Goal: Contribute content: Contribute content

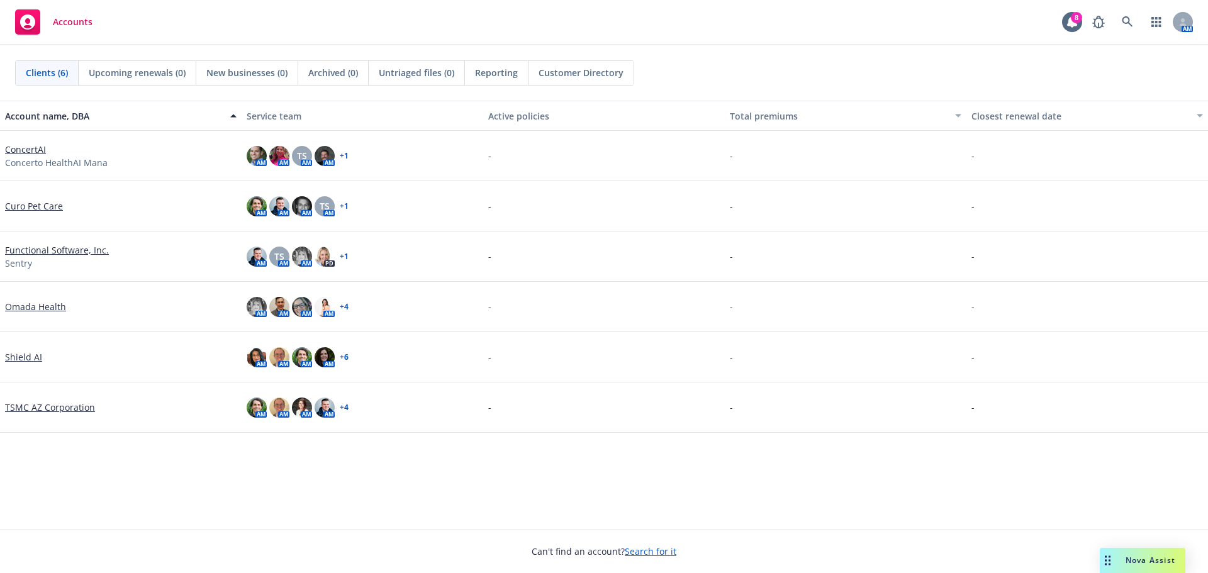
click at [43, 303] on link "Omada Health" at bounding box center [35, 306] width 61 height 13
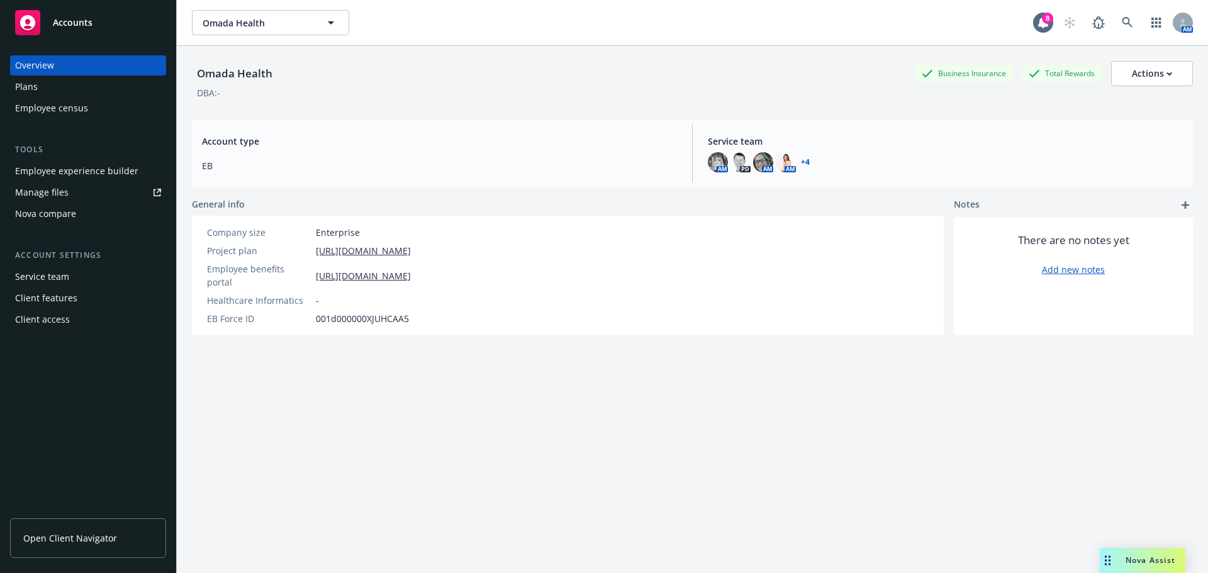
click at [93, 191] on link "Manage files" at bounding box center [88, 192] width 156 height 20
click at [62, 194] on div "Manage files" at bounding box center [41, 192] width 53 height 20
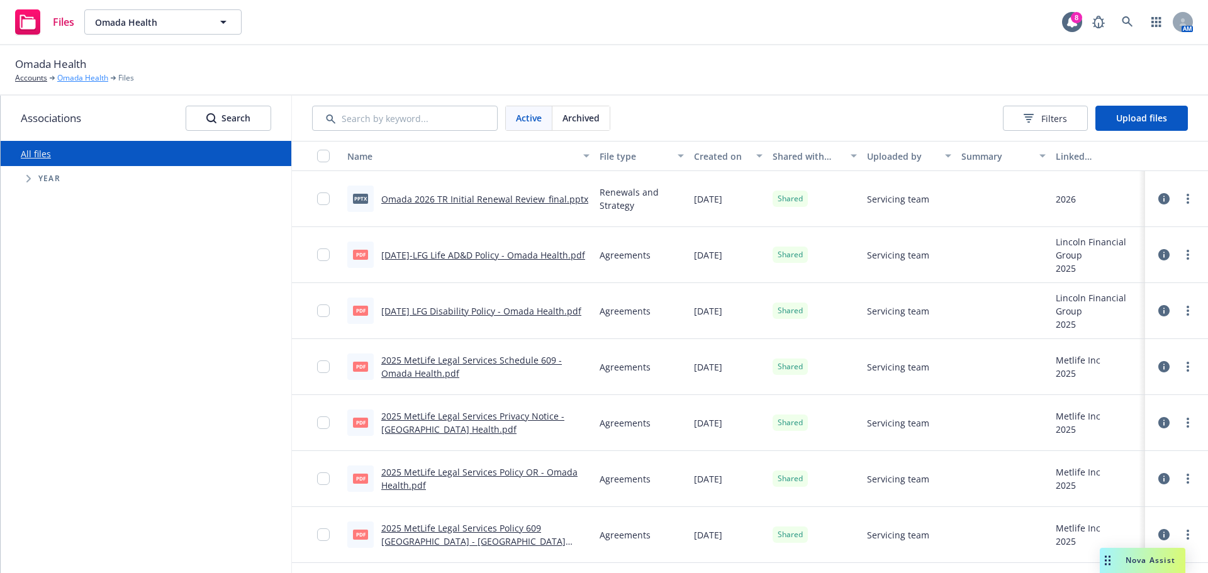
click at [87, 77] on link "Omada Health" at bounding box center [82, 77] width 51 height 11
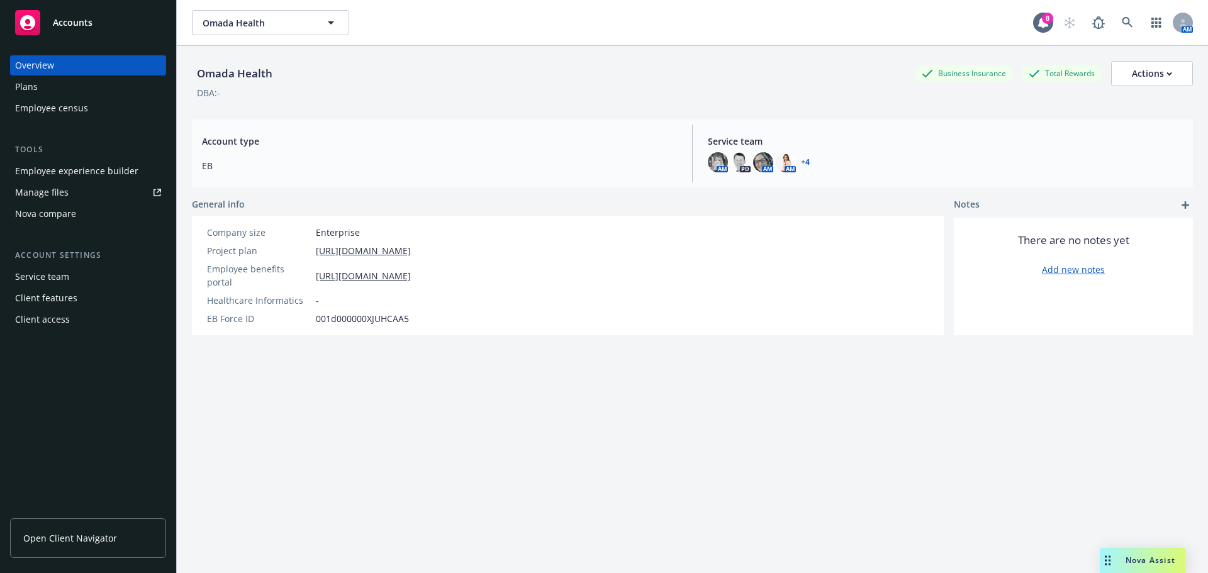
click at [75, 191] on link "Manage files" at bounding box center [88, 192] width 156 height 20
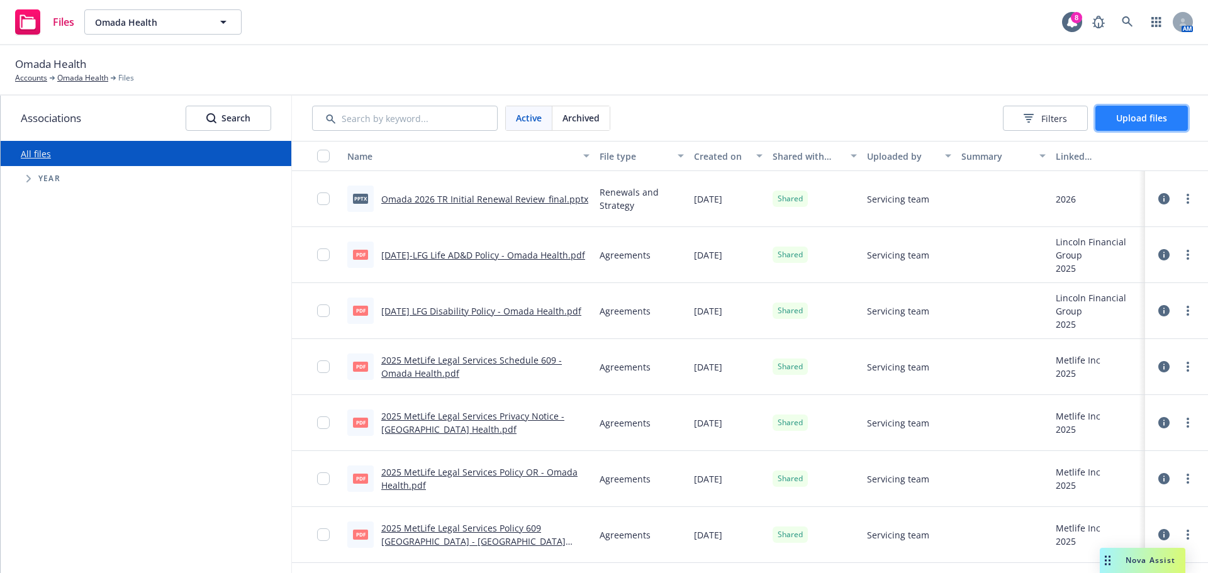
click at [1143, 123] on span "Upload files" at bounding box center [1141, 118] width 51 height 12
click at [1155, 123] on span "Upload files" at bounding box center [1141, 118] width 51 height 12
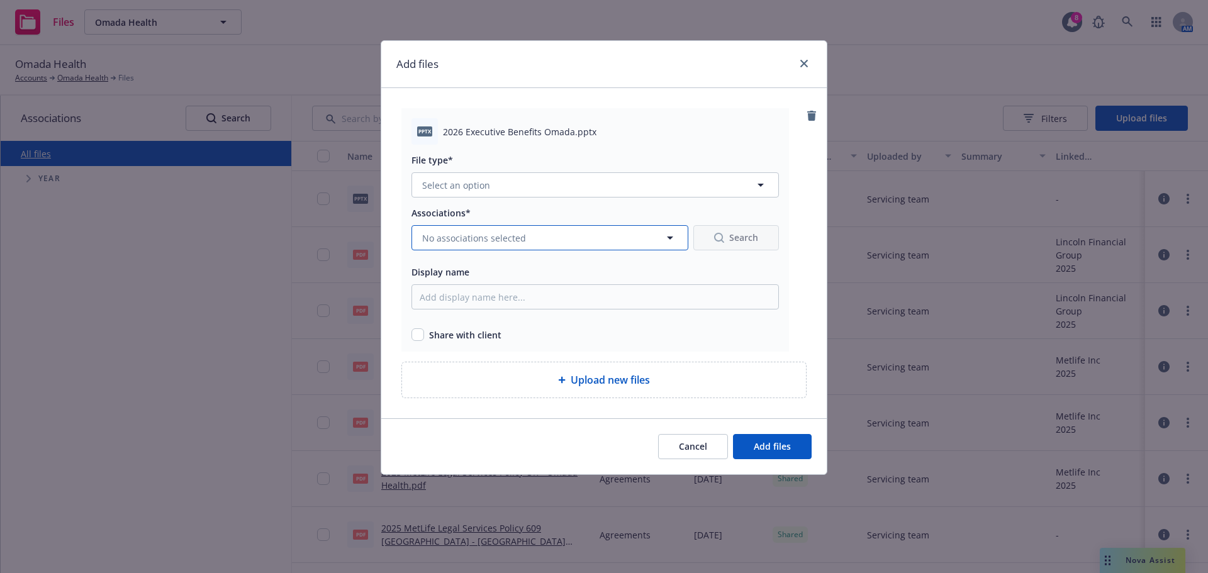
click at [557, 243] on button "No associations selected" at bounding box center [549, 237] width 277 height 25
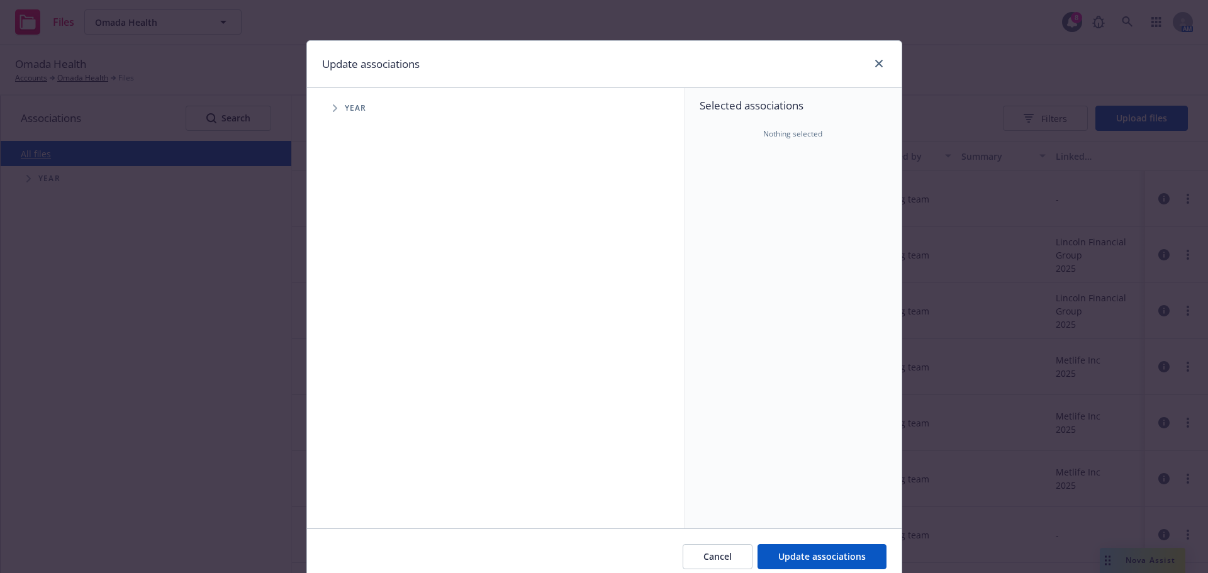
click at [347, 109] on span "Year" at bounding box center [356, 108] width 22 height 8
click at [327, 108] on span "Tree Example" at bounding box center [335, 108] width 20 height 20
click at [349, 279] on icon "Tree Example" at bounding box center [351, 281] width 4 height 8
click at [347, 279] on icon "Tree Example" at bounding box center [351, 281] width 8 height 5
click at [706, 551] on span "Cancel" at bounding box center [717, 556] width 28 height 12
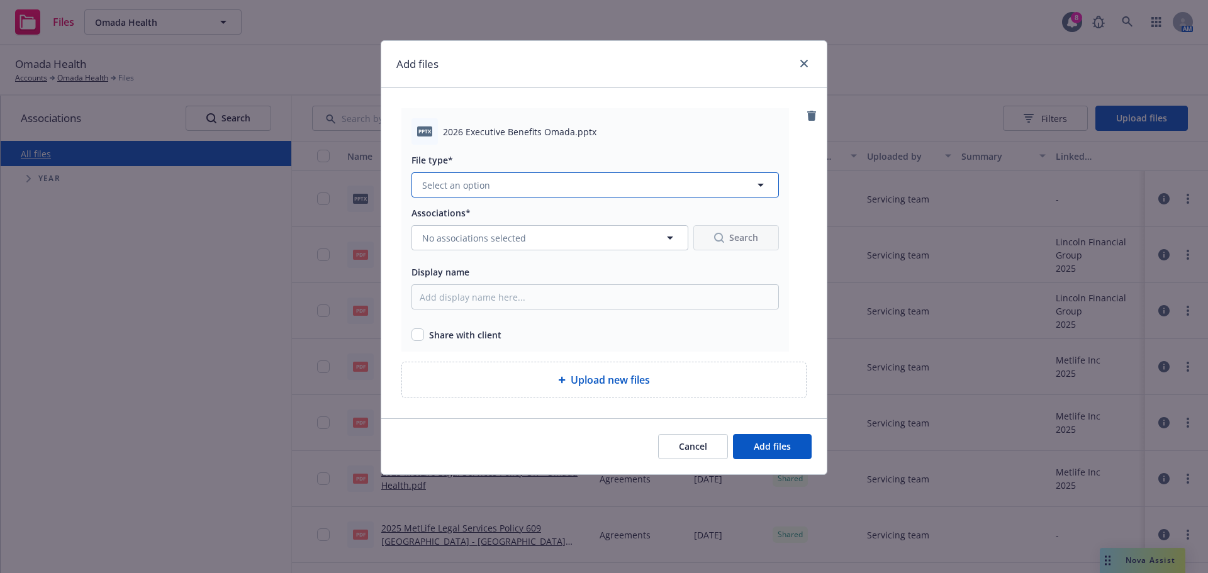
click at [637, 189] on button "Select an option" at bounding box center [594, 184] width 367 height 25
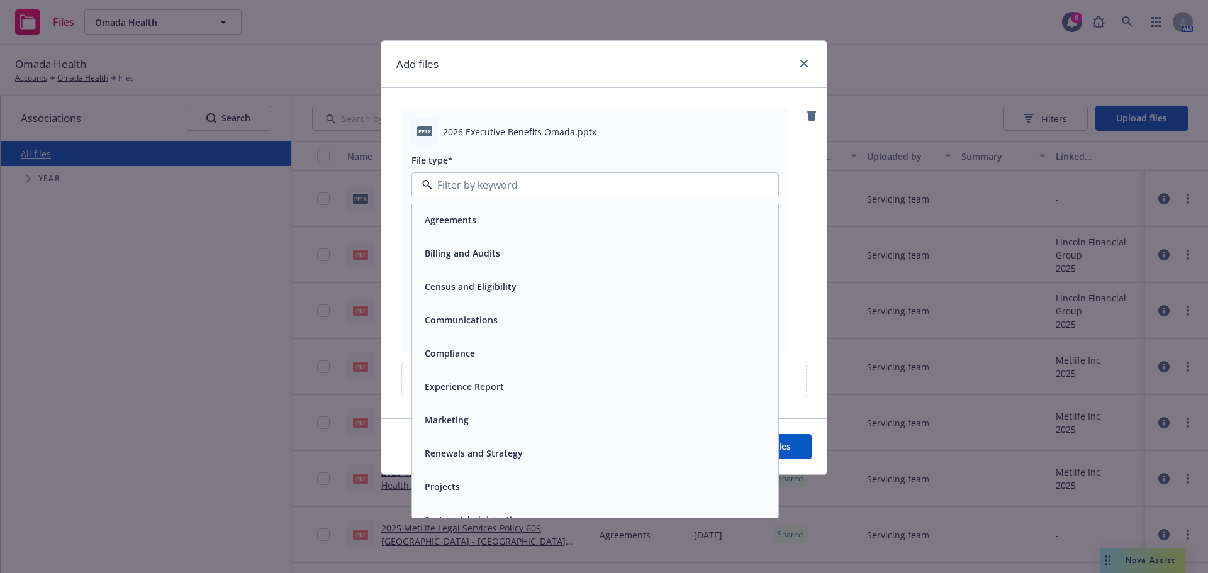
scroll to position [19, 0]
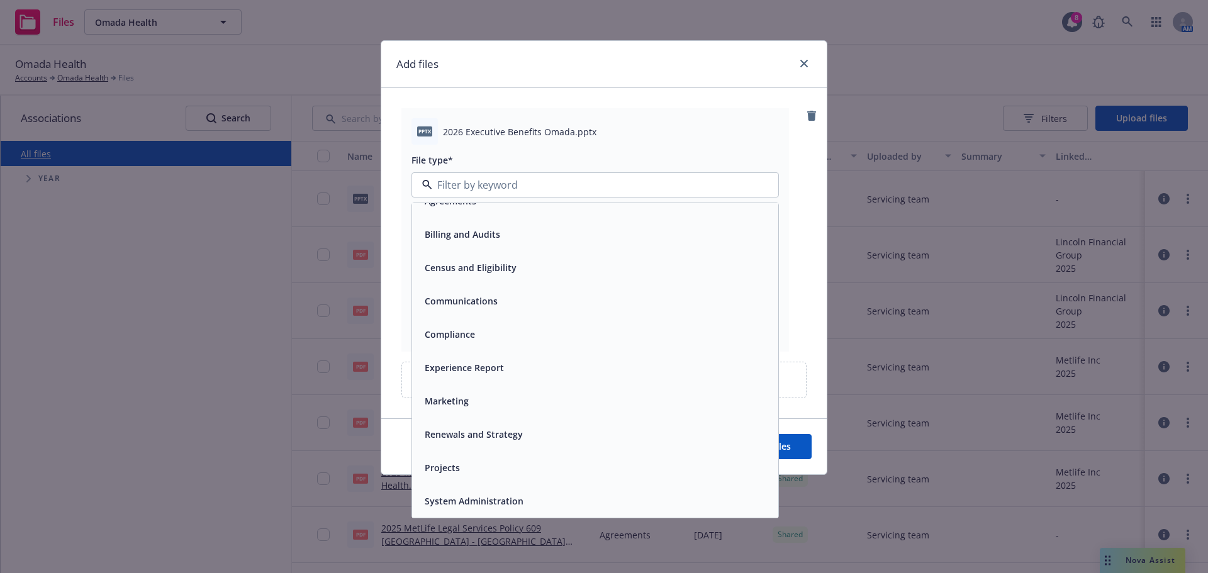
click at [470, 462] on div "Projects" at bounding box center [595, 468] width 351 height 18
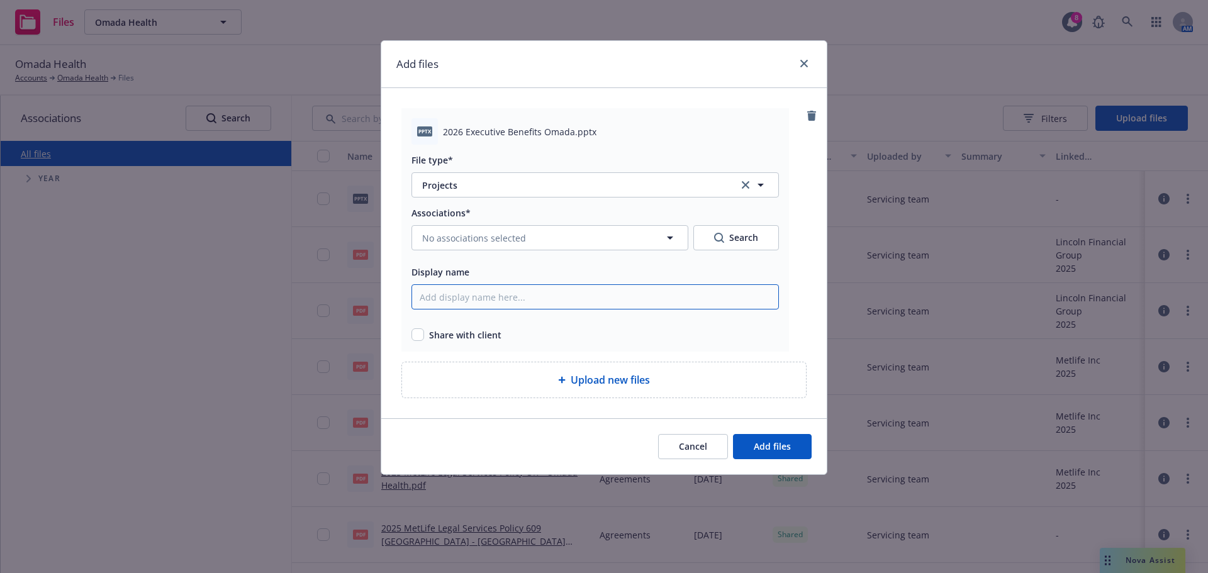
click at [530, 299] on input "Display name" at bounding box center [594, 296] width 367 height 25
type input "Omada Executive Benefits Deck 2026"
click at [421, 330] on input "checkbox" at bounding box center [417, 334] width 13 height 13
checkbox input "true"
click at [777, 447] on span "Add files" at bounding box center [772, 446] width 37 height 12
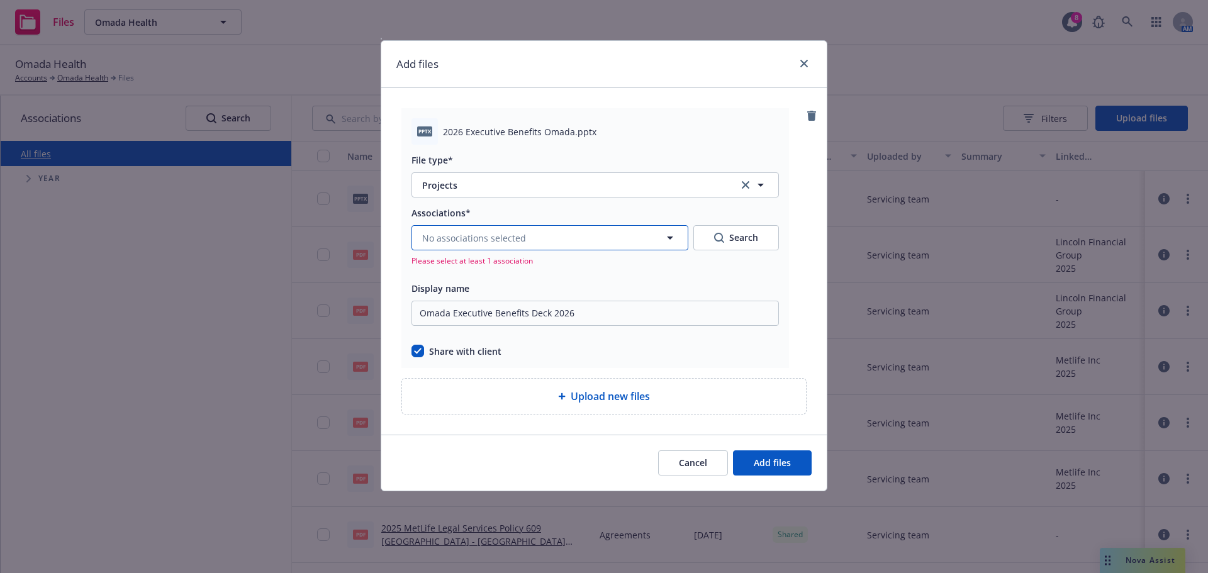
click at [562, 235] on button "No associations selected" at bounding box center [549, 237] width 277 height 25
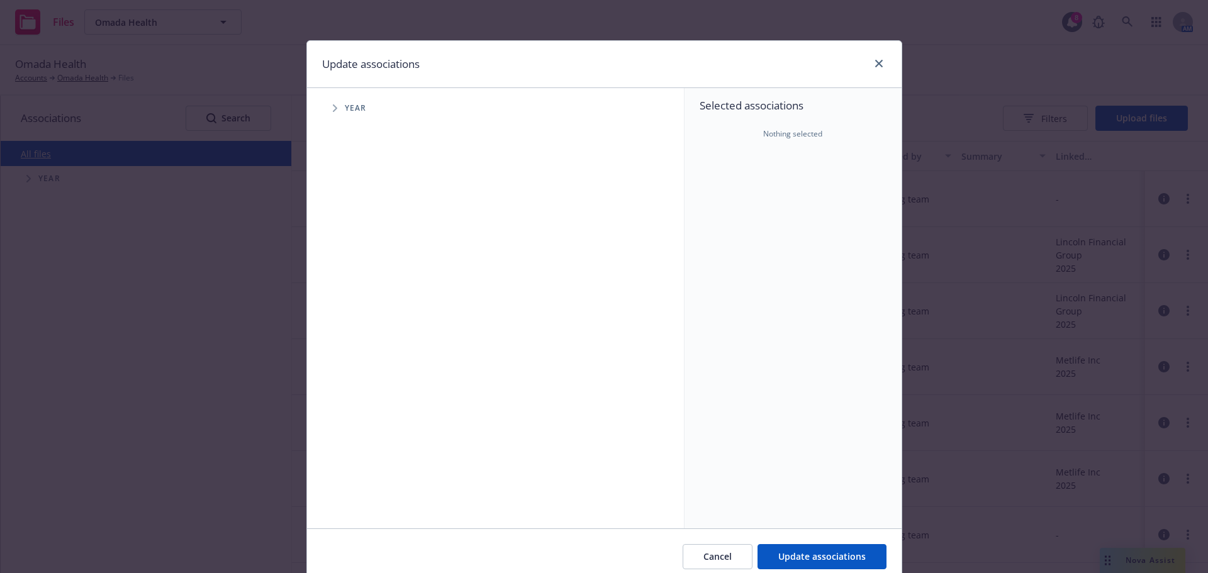
click at [374, 98] on div "Year" at bounding box center [502, 108] width 364 height 25
click at [358, 104] on span "Year" at bounding box center [356, 108] width 22 height 8
click at [333, 106] on span "Tree Example" at bounding box center [335, 108] width 20 height 20
click at [362, 308] on input "Tree Example" at bounding box center [366, 309] width 13 height 13
checkbox input "true"
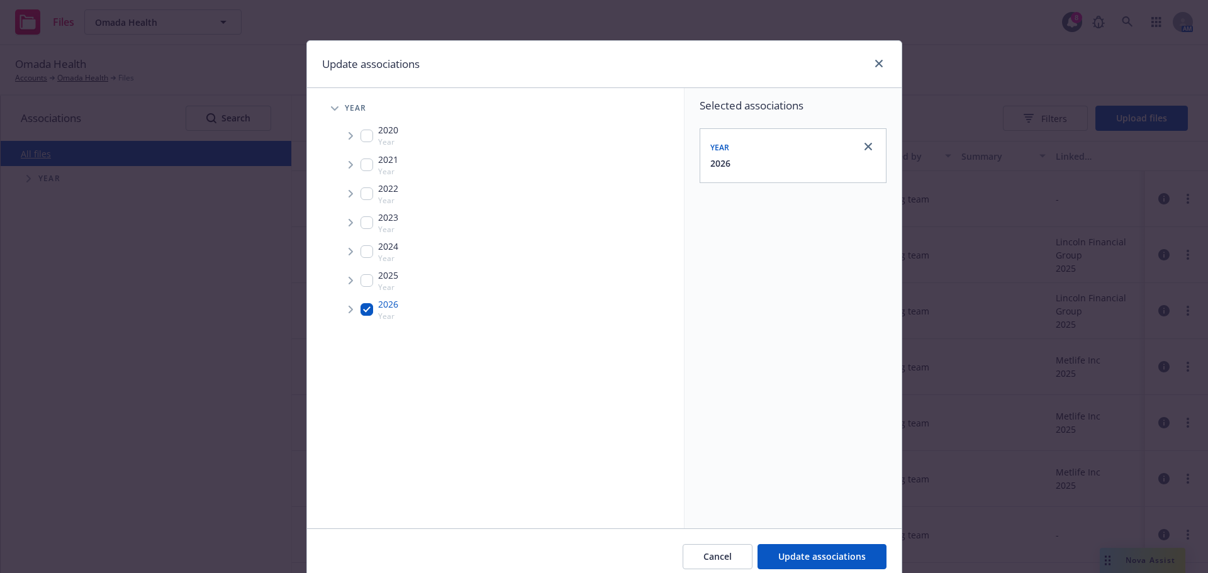
click at [349, 309] on icon "Tree Example" at bounding box center [351, 310] width 5 height 8
click at [364, 334] on icon "Tree Example" at bounding box center [366, 337] width 5 height 8
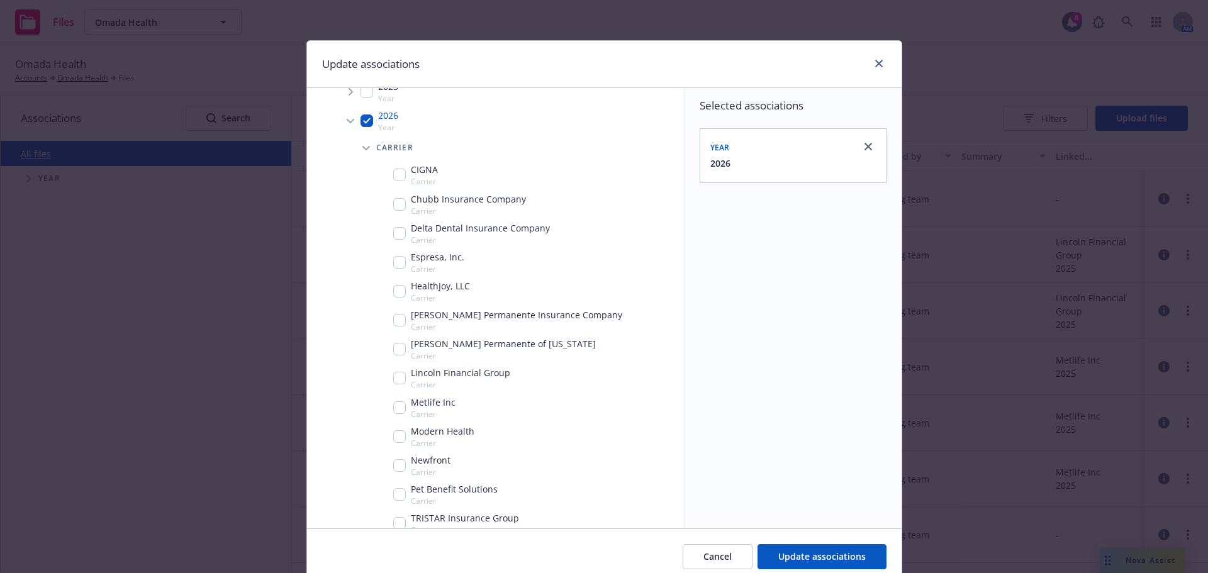
scroll to position [264, 0]
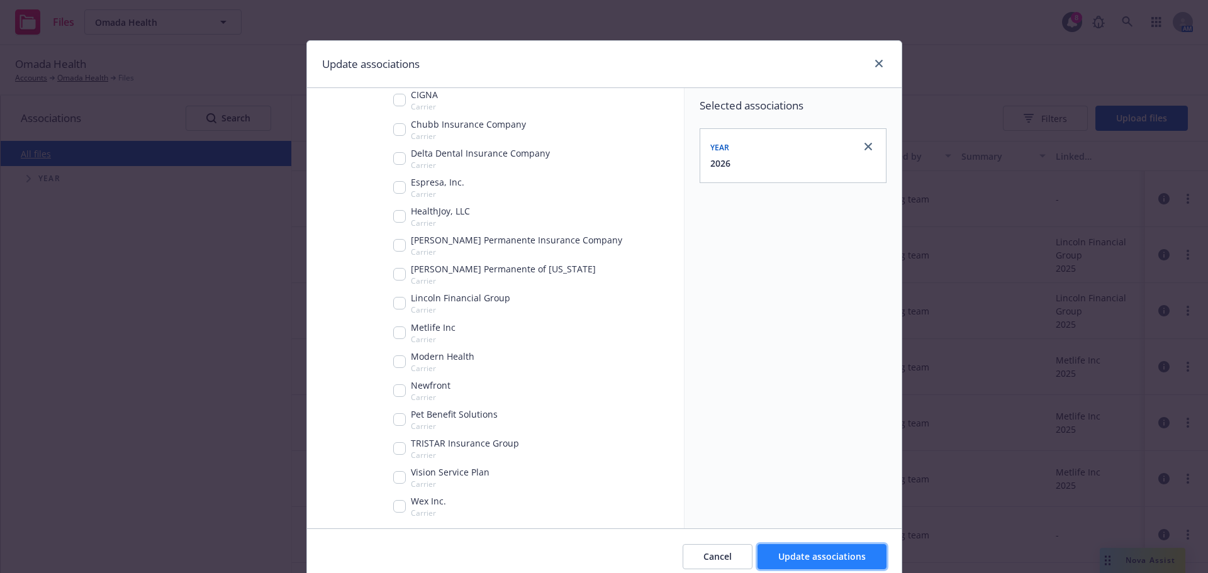
click at [822, 550] on button "Update associations" at bounding box center [821, 556] width 129 height 25
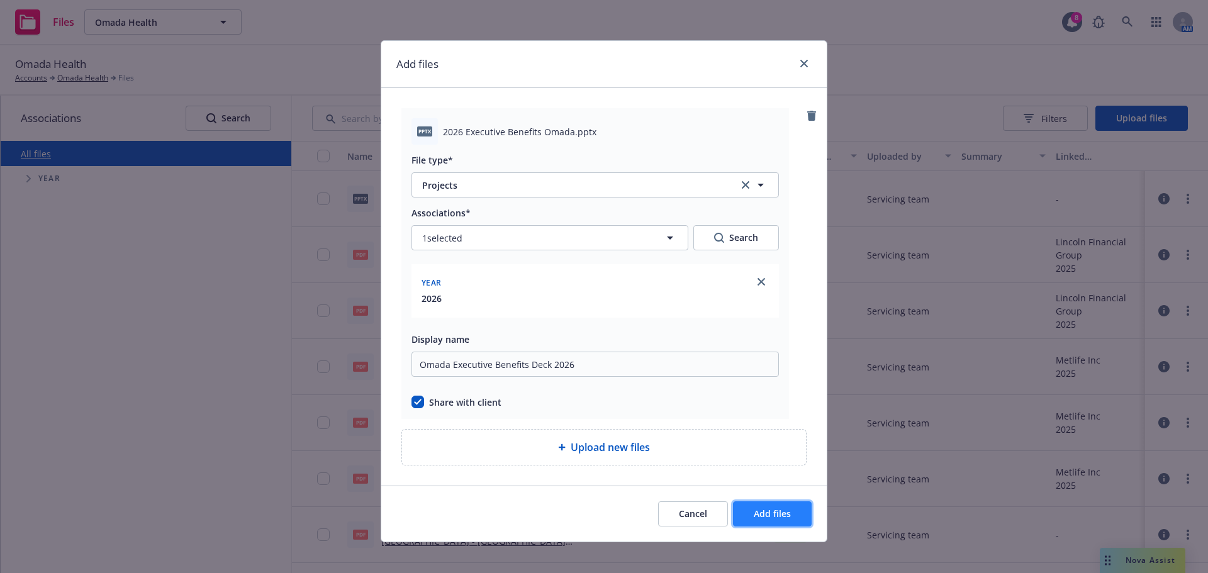
click at [770, 514] on span "Add files" at bounding box center [772, 514] width 37 height 12
